Goal: Obtain resource: Obtain resource

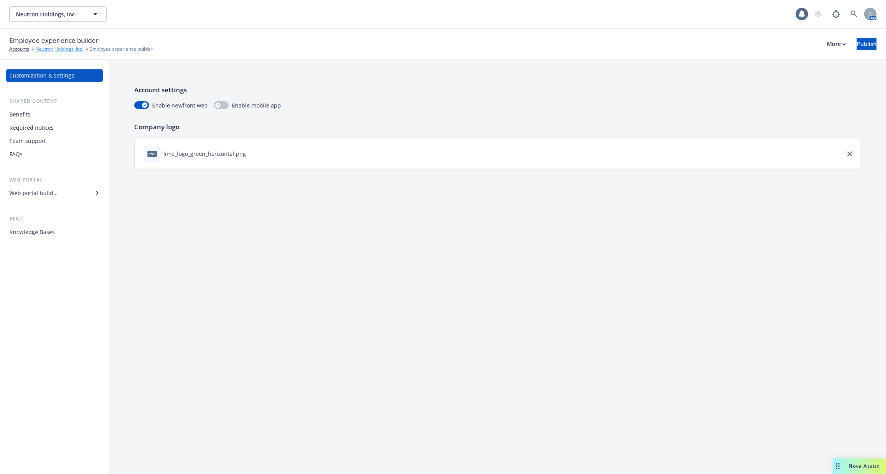
click at [44, 47] on link "Neutron Holdings, Inc." at bounding box center [59, 49] width 48 height 7
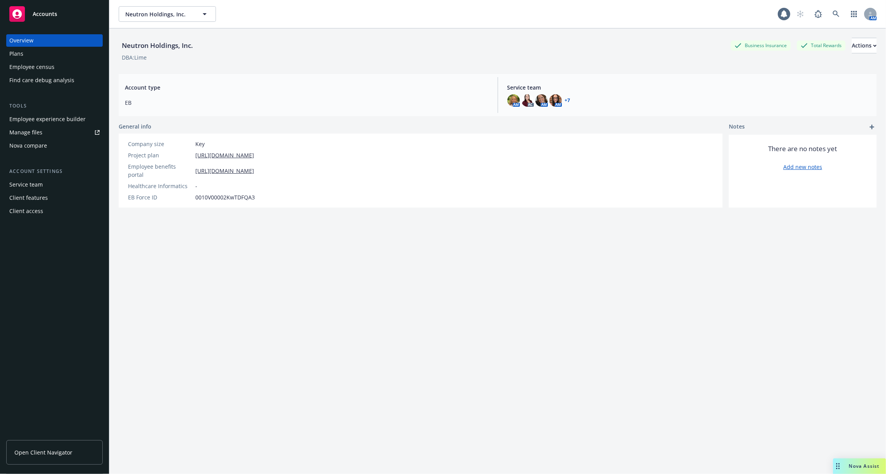
click at [59, 66] on div "Employee census" at bounding box center [54, 67] width 90 height 12
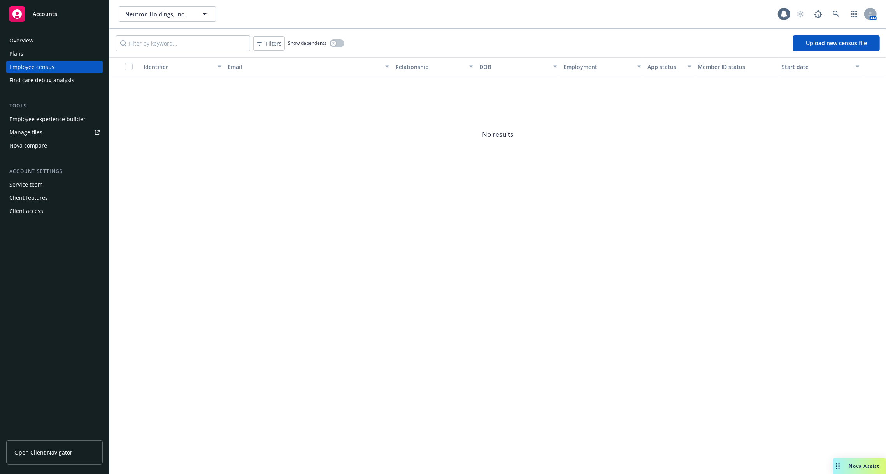
click at [54, 129] on link "Manage files" at bounding box center [54, 132] width 97 height 12
click at [65, 130] on link "Manage files" at bounding box center [54, 132] width 97 height 12
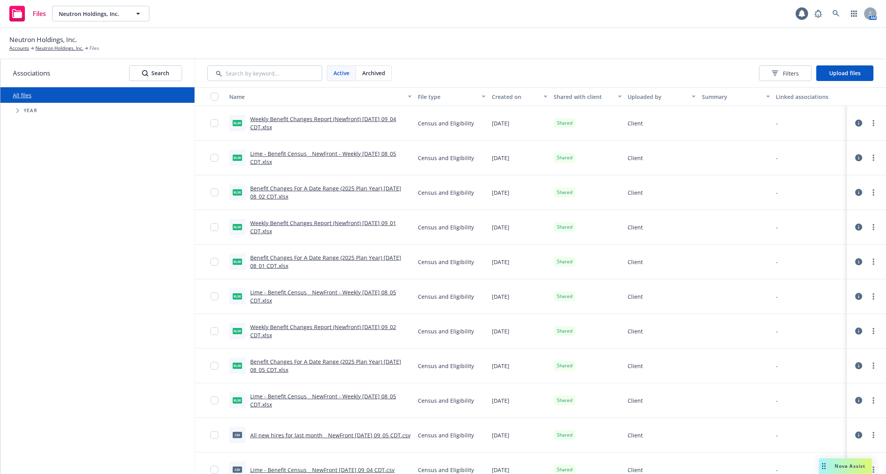
click at [860, 123] on icon at bounding box center [859, 123] width 7 height 7
click at [857, 154] on icon at bounding box center [859, 157] width 7 height 7
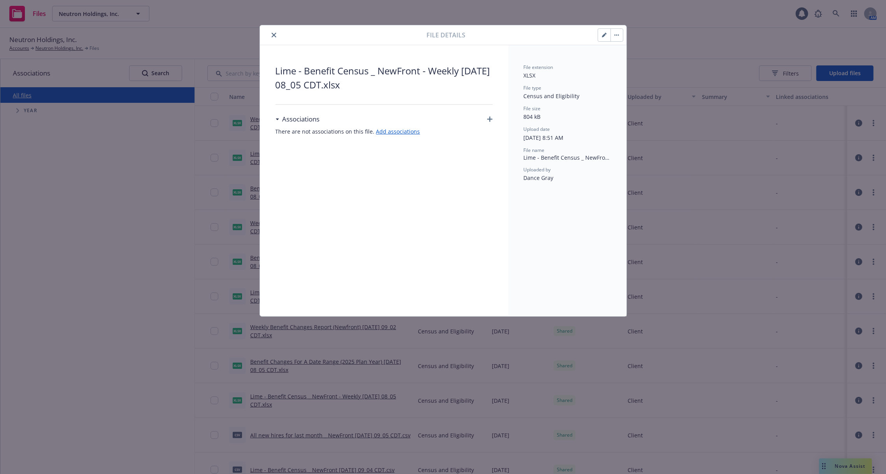
click at [857, 154] on div "File details Lime - Benefit Census _ NewFront - Weekly 2025-09-17 08_05 CDT.xls…" at bounding box center [443, 237] width 886 height 474
click at [858, 130] on div "File details Lime - Benefit Census _ NewFront - Weekly 2025-09-17 08_05 CDT.xls…" at bounding box center [443, 237] width 886 height 474
click at [858, 125] on div "File details Lime - Benefit Census _ NewFront - Weekly 2025-09-17 08_05 CDT.xls…" at bounding box center [443, 237] width 886 height 474
click at [746, 103] on div "File details Lime - Benefit Census _ NewFront - Weekly 2025-09-17 08_05 CDT.xls…" at bounding box center [443, 237] width 886 height 474
click at [651, 38] on div "File details Lime - Benefit Census _ NewFront - Weekly 2025-09-17 08_05 CDT.xls…" at bounding box center [443, 237] width 886 height 474
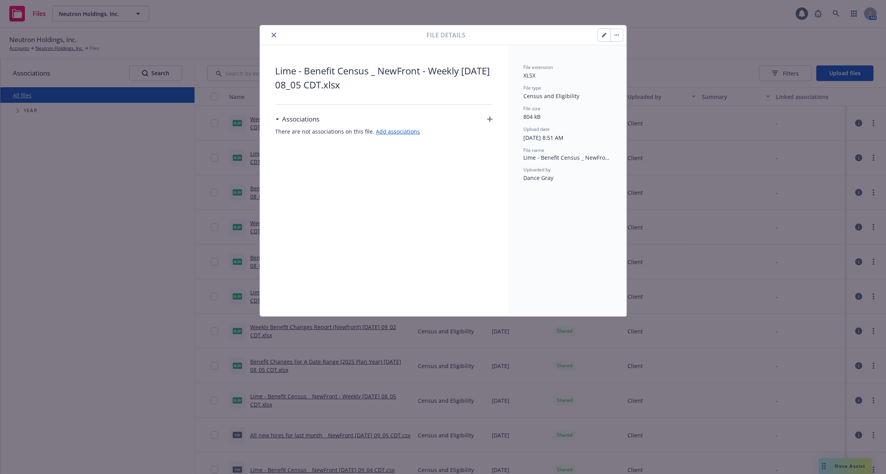
click at [275, 37] on icon "close" at bounding box center [274, 35] width 5 height 5
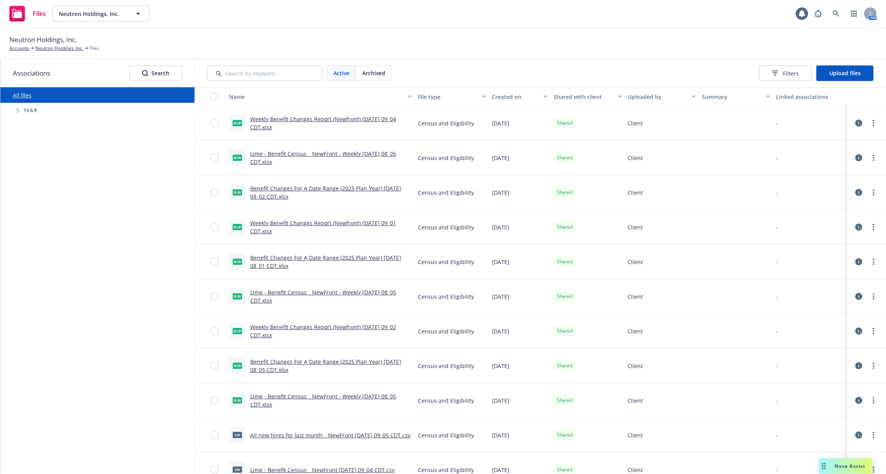
click at [860, 124] on icon at bounding box center [859, 123] width 7 height 7
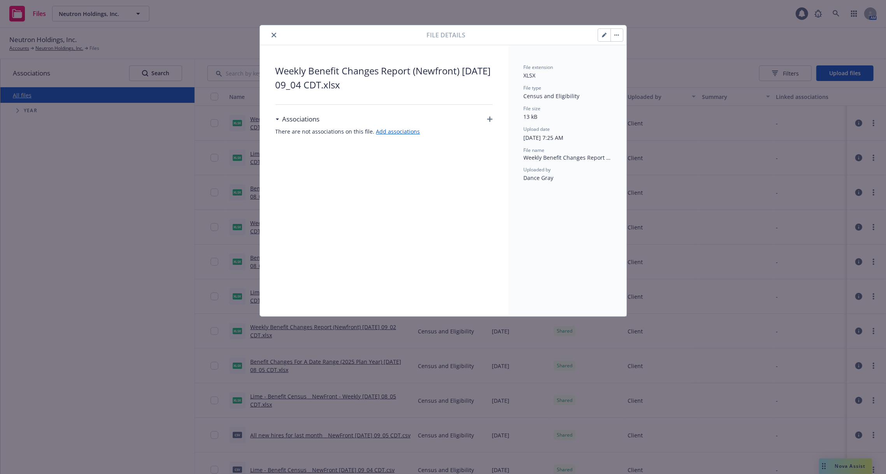
click at [273, 33] on icon "close" at bounding box center [274, 35] width 5 height 5
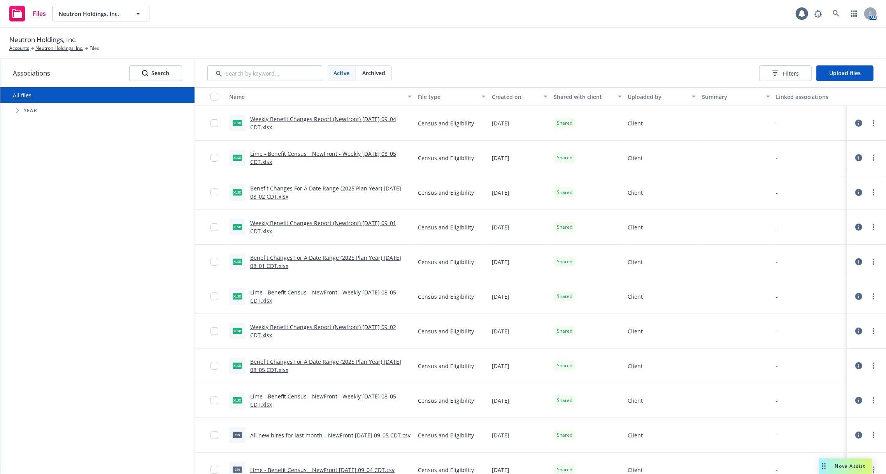
click at [858, 190] on icon at bounding box center [859, 192] width 7 height 7
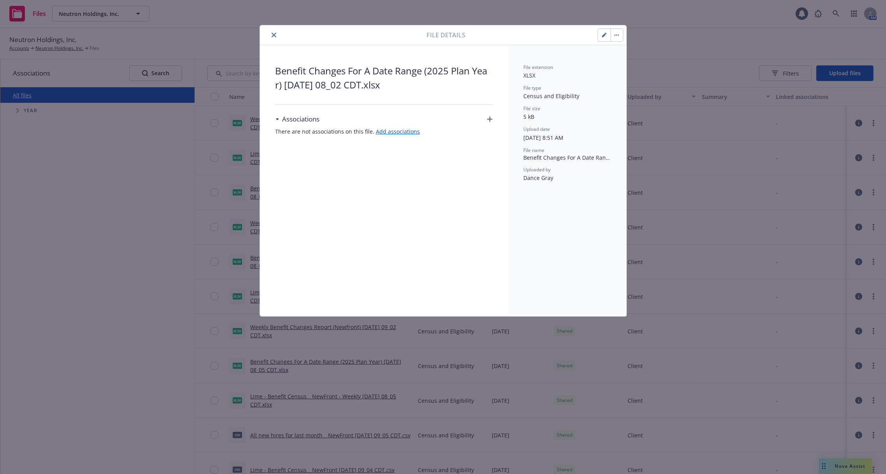
click at [273, 33] on icon "close" at bounding box center [274, 35] width 5 height 5
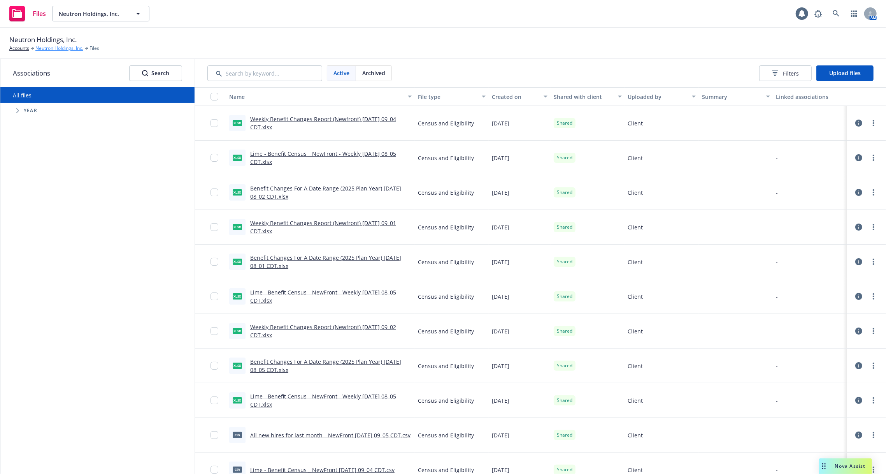
click at [45, 47] on link "Neutron Holdings, Inc." at bounding box center [59, 48] width 48 height 7
